Goal: Information Seeking & Learning: Find contact information

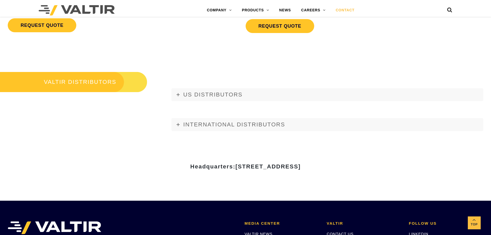
scroll to position [641, 0]
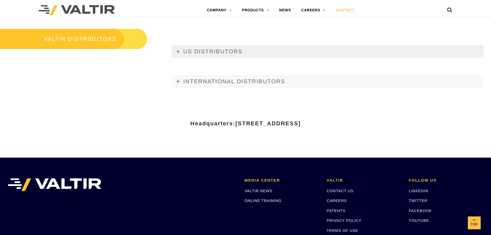
click at [214, 54] on span "US DISTRIBUTORS" at bounding box center [212, 51] width 59 height 6
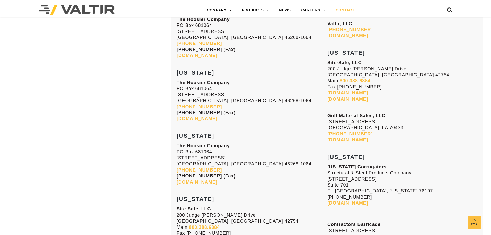
scroll to position [1621, 0]
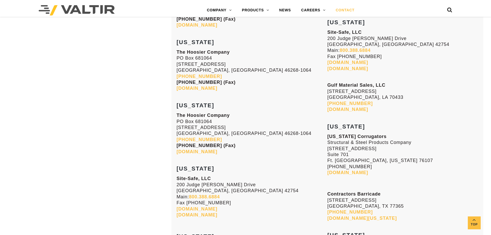
drag, startPoint x: 358, startPoint y: 167, endPoint x: 327, endPoint y: 169, distance: 31.3
click at [327, 169] on p "[US_STATE] Corrugators Structural & Steel Products Company [STREET_ADDRESS] Wor…" at bounding box center [402, 155] width 151 height 42
copy p "[PHONE_NUMBER]"
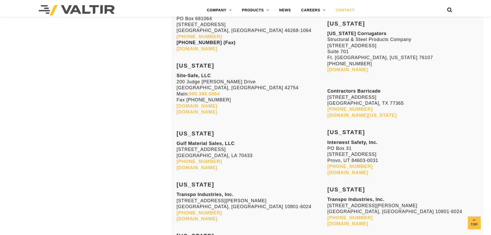
scroll to position [1724, 0]
drag, startPoint x: 328, startPoint y: 33, endPoint x: 367, endPoint y: 63, distance: 48.8
click at [367, 63] on p "[US_STATE] Corrugators Structural & Steel Products Company [STREET_ADDRESS] Wor…" at bounding box center [402, 51] width 151 height 42
copy p "[US_STATE] Corrugators Structural & Steel Products Company [STREET_ADDRESS] Wor…"
drag, startPoint x: 360, startPoint y: 109, endPoint x: 327, endPoint y: 110, distance: 32.5
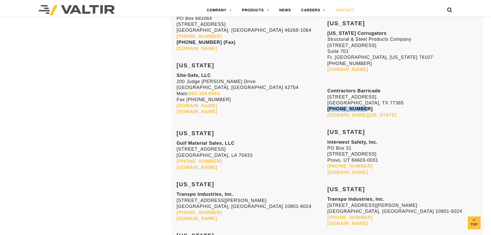
click at [327, 110] on p "Contractors Barricade [STREET_ADDRESS][PERSON_NAME] [PHONE_NUMBER] [DOMAIN_NAME…" at bounding box center [402, 103] width 151 height 30
copy link "[PHONE_NUMBER]"
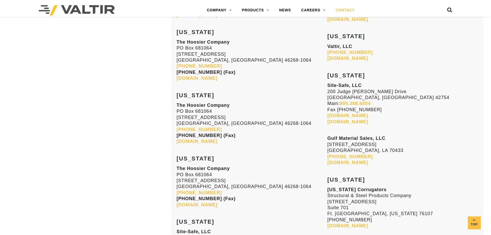
scroll to position [1646, 0]
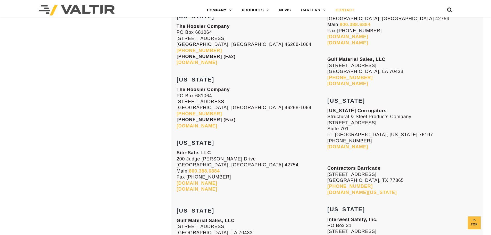
click at [372, 193] on p "Contractors Barricade [STREET_ADDRESS][PERSON_NAME] [PHONE_NUMBER] [DOMAIN_NAME…" at bounding box center [402, 180] width 151 height 30
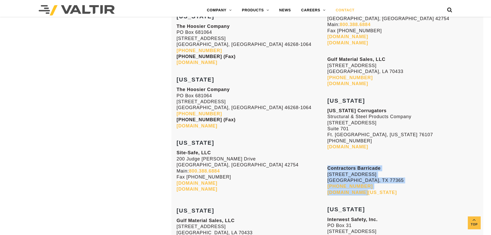
drag, startPoint x: 367, startPoint y: 193, endPoint x: 328, endPoint y: 170, distance: 44.6
click at [328, 170] on p "Contractors Barricade [STREET_ADDRESS][PERSON_NAME] [PHONE_NUMBER] [DOMAIN_NAME…" at bounding box center [402, 180] width 151 height 30
drag, startPoint x: 399, startPoint y: 188, endPoint x: 392, endPoint y: 188, distance: 7.0
click at [399, 188] on p "Contractors Barricade [STREET_ADDRESS][PERSON_NAME] [PHONE_NUMBER] [DOMAIN_NAME…" at bounding box center [402, 180] width 151 height 30
click at [362, 185] on p "Contractors Barricade [STREET_ADDRESS][PERSON_NAME] [PHONE_NUMBER] [DOMAIN_NAME…" at bounding box center [402, 180] width 151 height 30
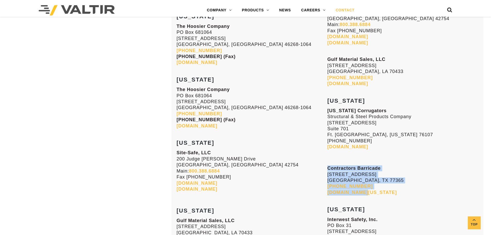
click at [338, 169] on strong "Contractors Barricade" at bounding box center [353, 168] width 53 height 5
click at [335, 168] on strong "Contractors Barricade" at bounding box center [353, 168] width 53 height 5
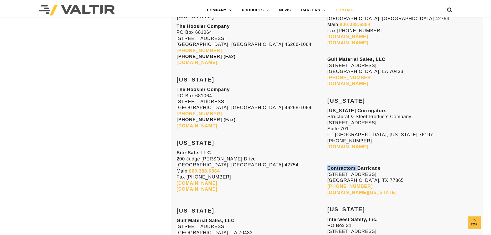
click at [335, 168] on strong "Contractors Barricade" at bounding box center [353, 168] width 53 height 5
click at [320, 168] on p "Site-Safe, LLC [STREET_ADDRESS][PERSON_NAME] Main: [PHONE_NUMBER] Fax [PHONE_NU…" at bounding box center [252, 171] width 151 height 42
drag, startPoint x: 328, startPoint y: 168, endPoint x: 375, endPoint y: 186, distance: 50.8
click at [376, 186] on p "Contractors Barricade [STREET_ADDRESS][PERSON_NAME] [PHONE_NUMBER] [DOMAIN_NAME…" at bounding box center [402, 180] width 151 height 30
copy p "Contractors Barricade [STREET_ADDRESS][PERSON_NAME] [PHONE_NUMBER]"
